Goal: Check status: Check status

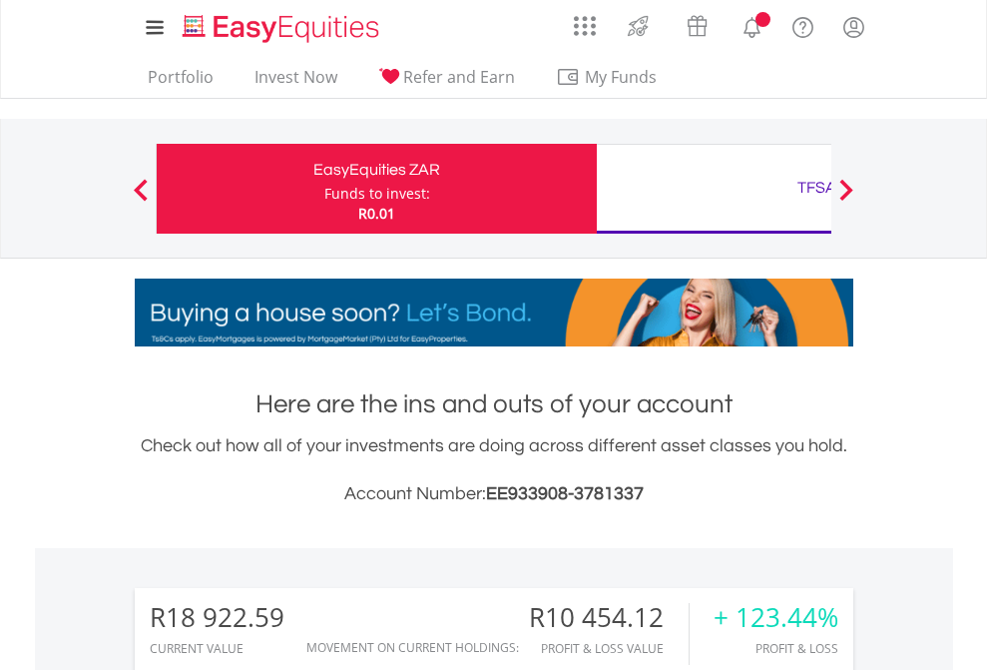
scroll to position [192, 313]
click at [324, 189] on div "Funds to invest:" at bounding box center [377, 194] width 106 height 20
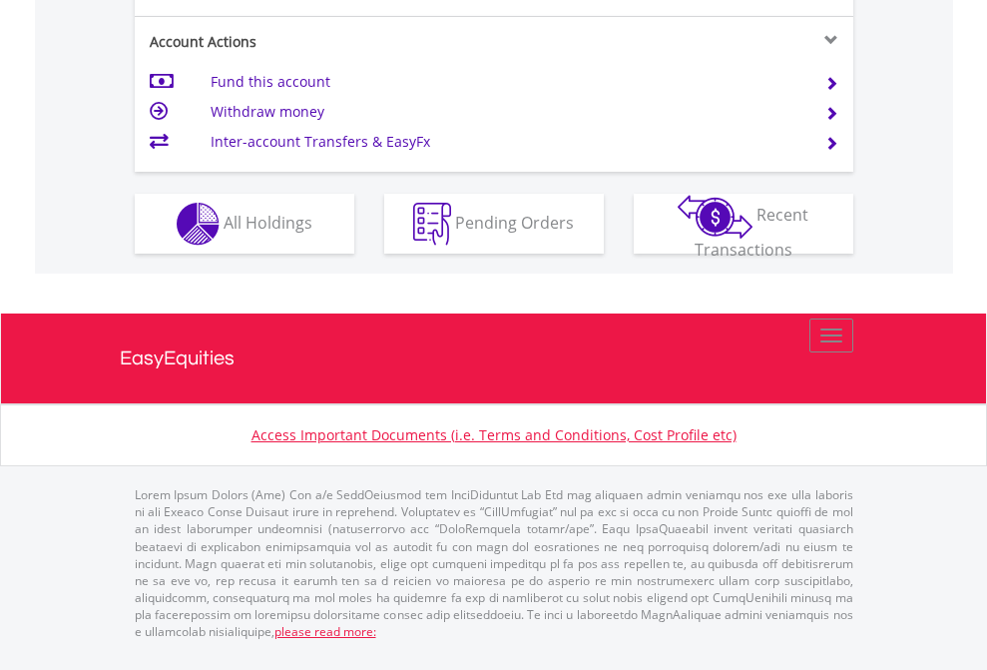
scroll to position [1873, 0]
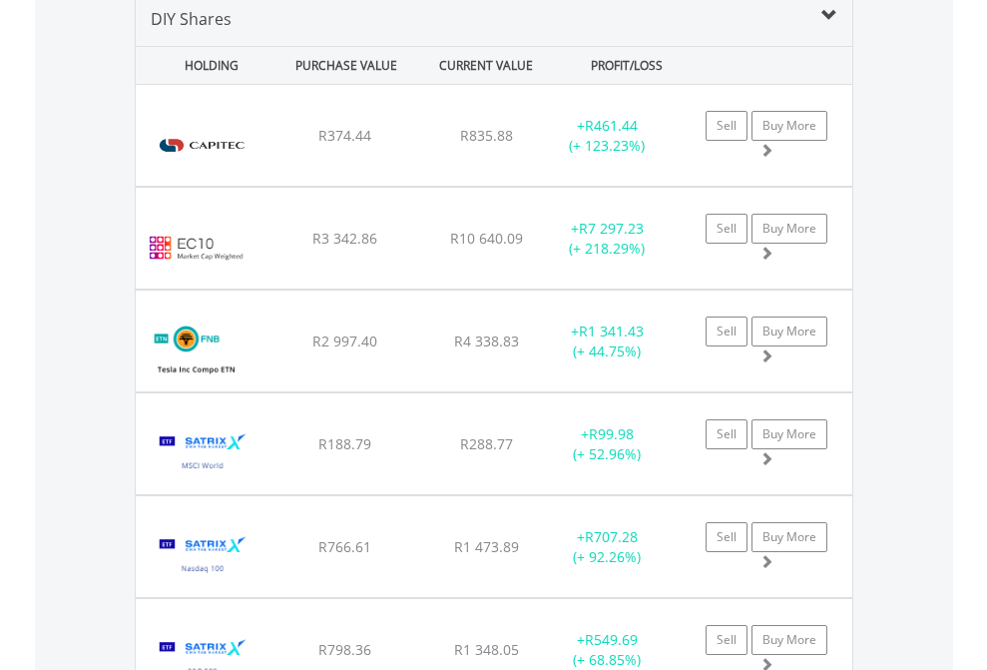
scroll to position [1929, 0]
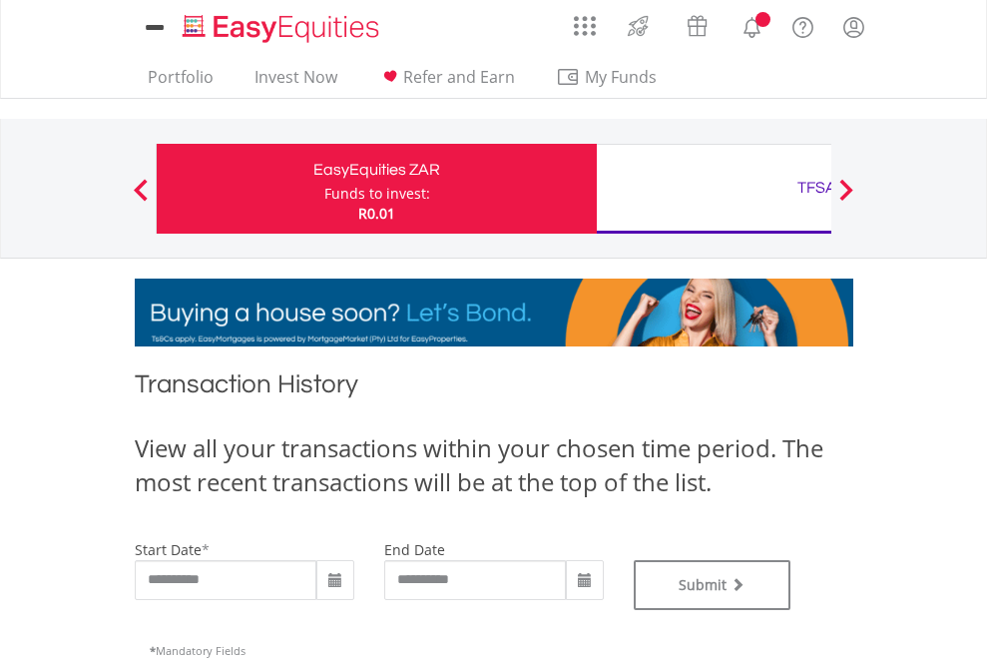
click at [324, 189] on div "Funds to invest:" at bounding box center [377, 194] width 106 height 20
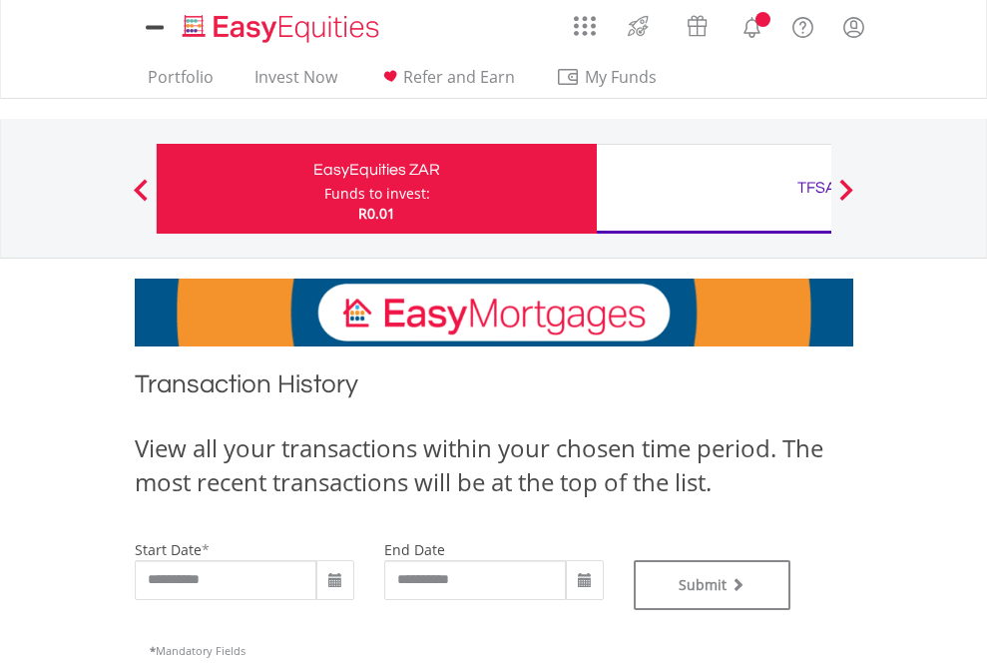
type input "**********"
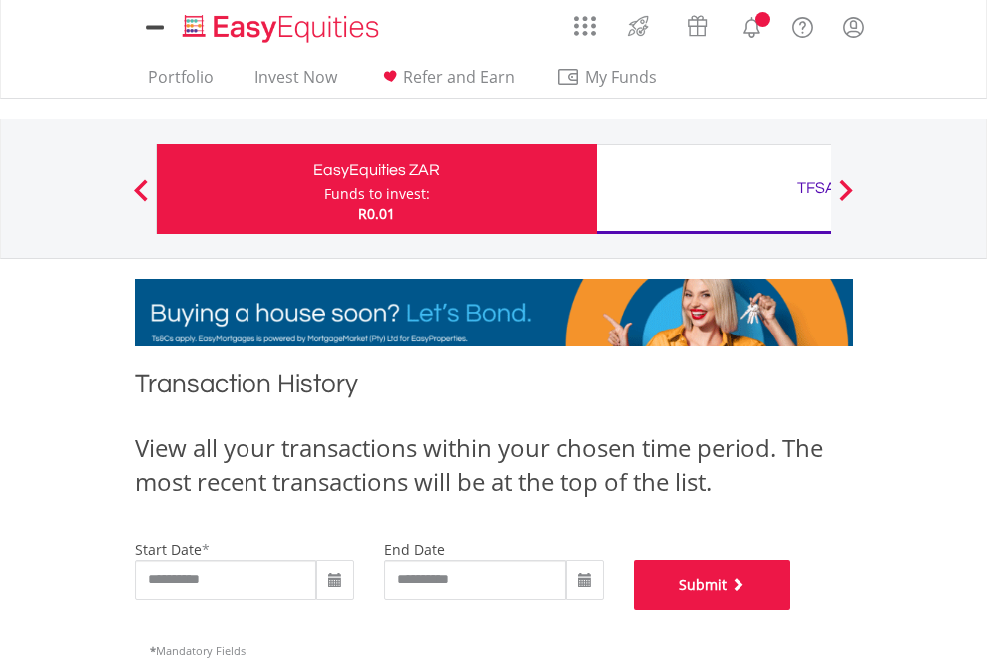
click at [791, 610] on button "Submit" at bounding box center [713, 585] width 158 height 50
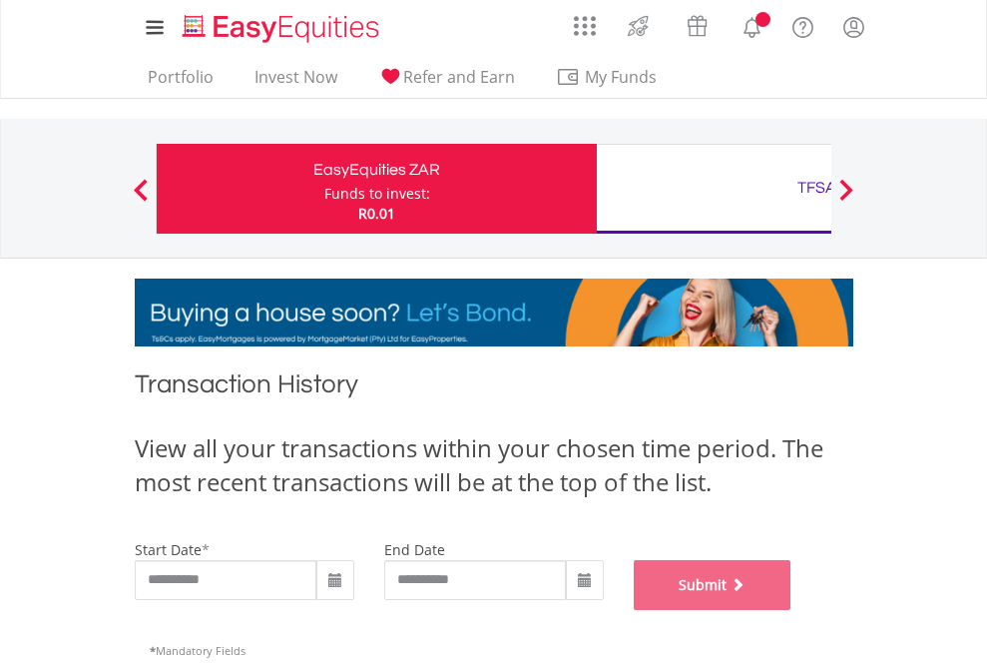
scroll to position [809, 0]
